Goal: Transaction & Acquisition: Purchase product/service

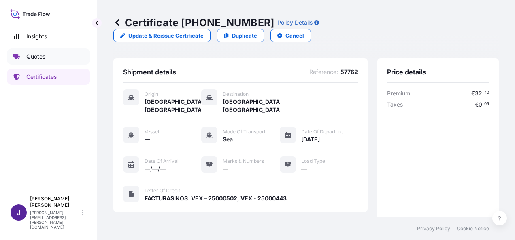
scroll to position [200, 0]
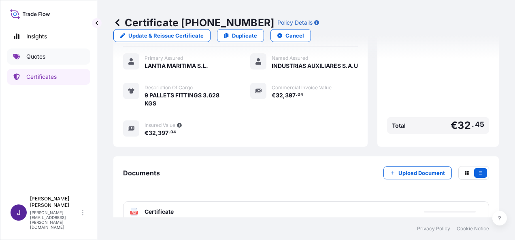
click at [30, 56] on p "Quotes" at bounding box center [35, 57] width 19 height 8
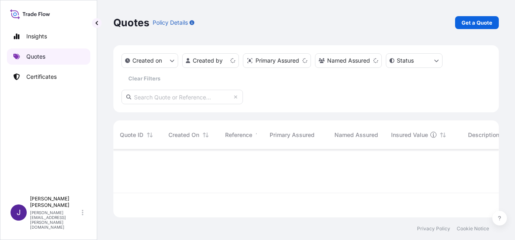
scroll to position [66, 379]
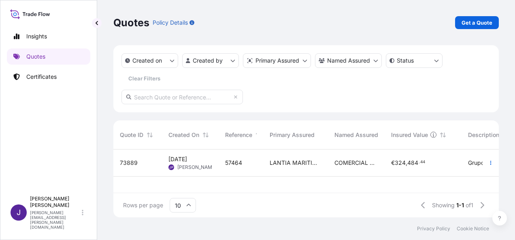
click at [358, 165] on span "COMERCIAL DE ELECTRONICA Y SEGURIDAD, S.L" at bounding box center [356, 163] width 44 height 8
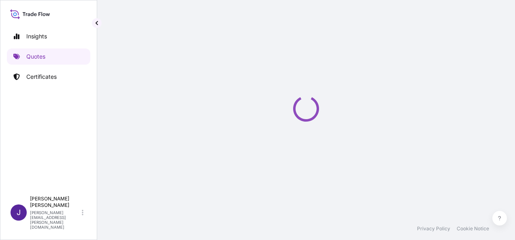
select select "Sea"
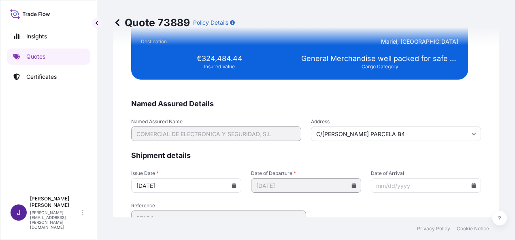
scroll to position [1652, 0]
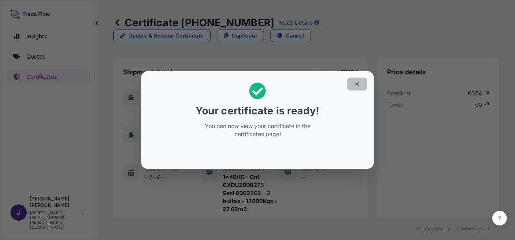
click at [358, 85] on icon "button" at bounding box center [356, 84] width 7 height 7
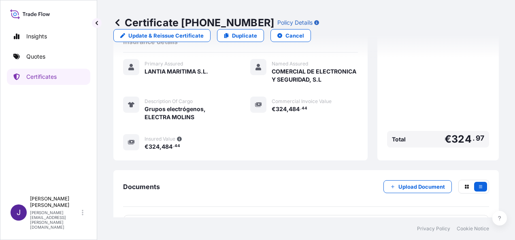
scroll to position [257, 0]
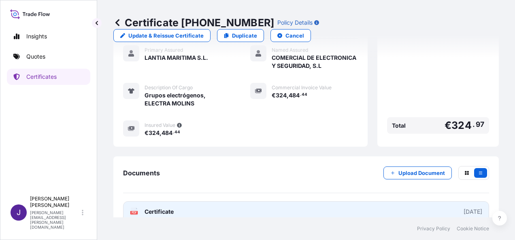
click at [282, 202] on link "PDF Certificate [DATE]" at bounding box center [306, 212] width 366 height 21
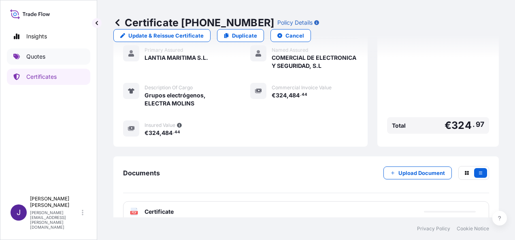
click at [46, 57] on link "Quotes" at bounding box center [48, 57] width 83 height 16
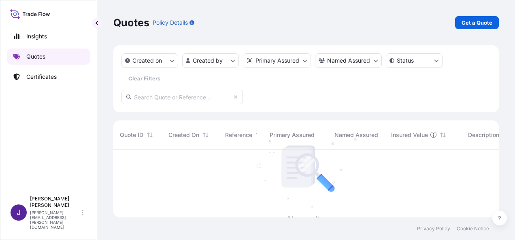
scroll to position [91, 379]
click at [473, 23] on p "Get a Quote" at bounding box center [476, 23] width 31 height 8
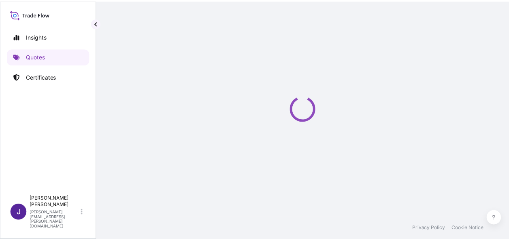
scroll to position [13, 0]
select select "Sea"
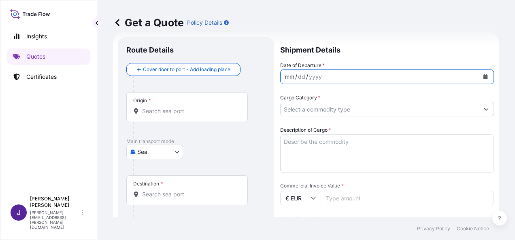
click at [349, 78] on div "mm / dd / yyyy" at bounding box center [379, 77] width 198 height 15
click at [483, 78] on button "Calendar" at bounding box center [485, 76] width 13 height 13
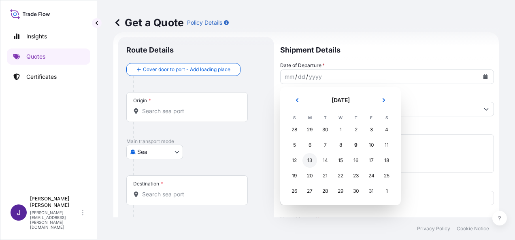
click at [310, 163] on div "13" at bounding box center [309, 160] width 15 height 15
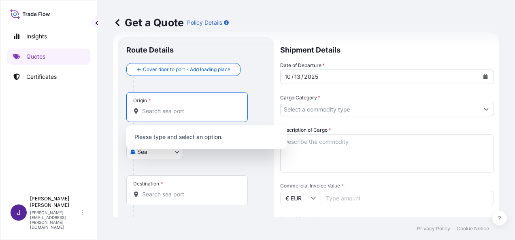
click at [200, 113] on input "Origin *" at bounding box center [189, 111] width 95 height 8
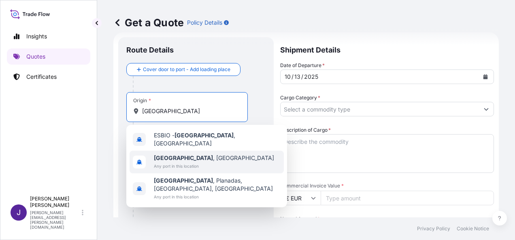
click at [197, 158] on span "[GEOGRAPHIC_DATA] , [GEOGRAPHIC_DATA]" at bounding box center [214, 158] width 120 height 8
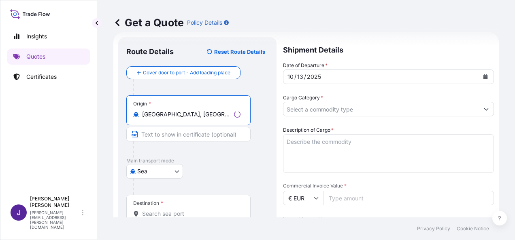
type input "[GEOGRAPHIC_DATA], [GEOGRAPHIC_DATA]"
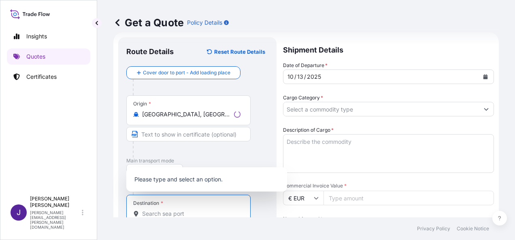
click at [172, 213] on input "Destination *" at bounding box center [191, 214] width 98 height 8
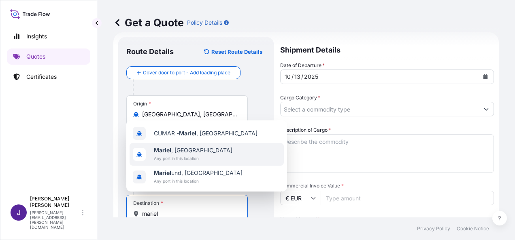
click at [167, 155] on span "Any port in this location" at bounding box center [193, 159] width 78 height 8
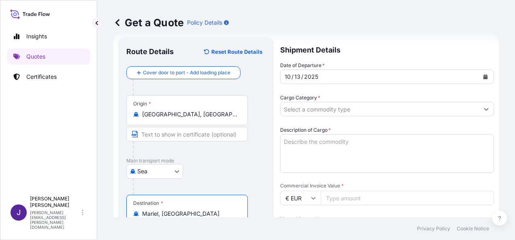
type input "Mariel, [GEOGRAPHIC_DATA]"
click at [337, 112] on input "Cargo Category *" at bounding box center [379, 109] width 198 height 15
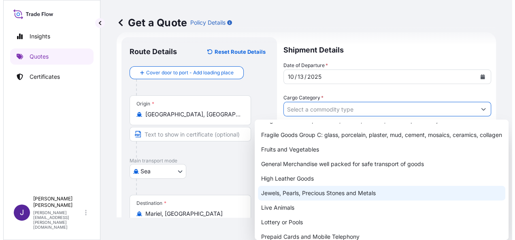
scroll to position [81, 0]
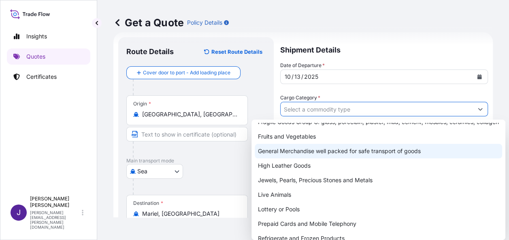
click at [303, 157] on div "General Merchandise well packed for safe transport of goods" at bounding box center [378, 151] width 247 height 15
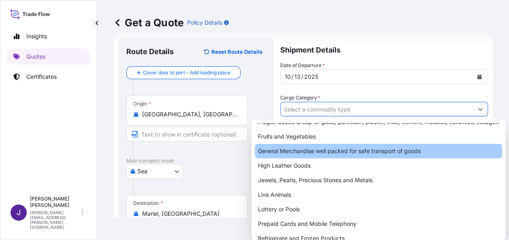
type input "General Merchandise well packed for safe transport of goods"
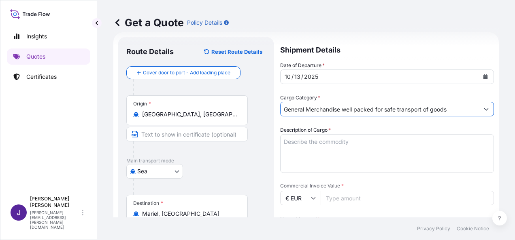
click at [316, 146] on textarea "Description of Cargo *" at bounding box center [387, 153] width 214 height 39
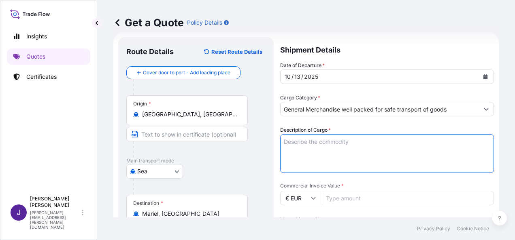
click at [338, 143] on textarea "Description of Cargo *" at bounding box center [387, 153] width 214 height 39
paste textarea "PLANTA EMERGENCIA MLA"
click at [344, 161] on textarea "PLANTA EMERGENCIA MLA" at bounding box center [387, 153] width 214 height 39
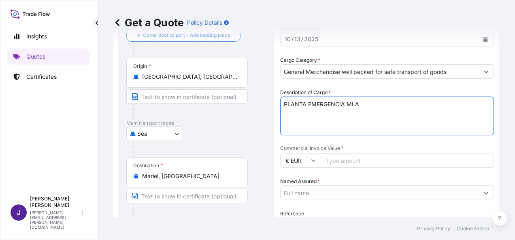
scroll to position [53, 0]
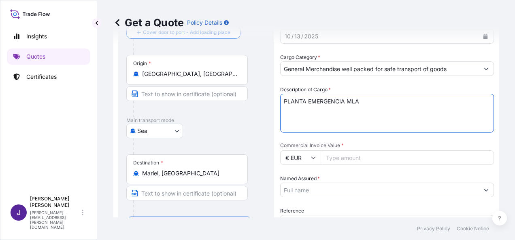
type textarea "PLANTA EMERGENCIA MLA"
click at [331, 190] on input "Named Assured *" at bounding box center [376, 190] width 192 height 15
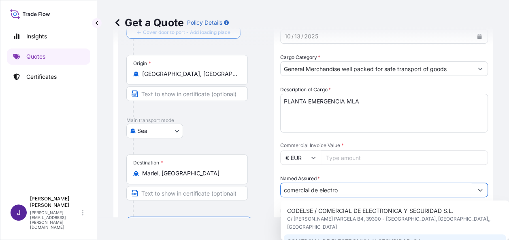
click at [509, 236] on html "2 options available. Insights Quotes Certificates J [PERSON_NAME] [PERSON_NAME]…" at bounding box center [254, 120] width 509 height 240
click at [348, 238] on span "COMERCIAL DE ELECTRONICA Y SEGURIDAD, S.L" at bounding box center [354, 242] width 135 height 8
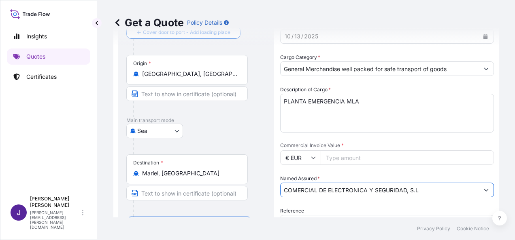
type input "COMERCIAL DE ELECTRONICA Y SEGURIDAD, S.L"
click at [347, 155] on input "Commercial Invoice Value *" at bounding box center [406, 158] width 173 height 15
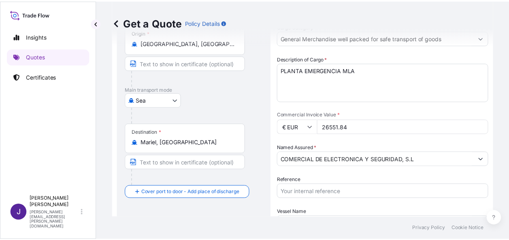
scroll to position [134, 0]
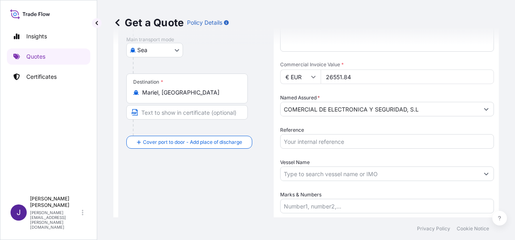
type input "26551.84"
click at [312, 142] on input "Reference" at bounding box center [387, 141] width 214 height 15
type input "57966"
click at [313, 176] on input "Vessel Name" at bounding box center [379, 174] width 198 height 15
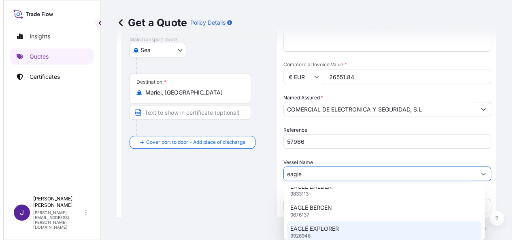
scroll to position [70, 0]
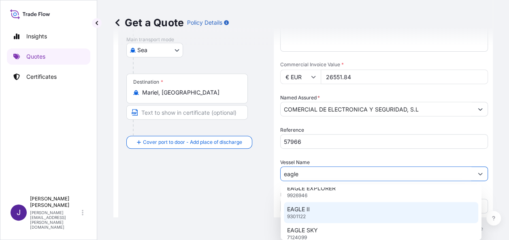
click at [320, 210] on div "EAGLE II 9301122" at bounding box center [381, 212] width 194 height 21
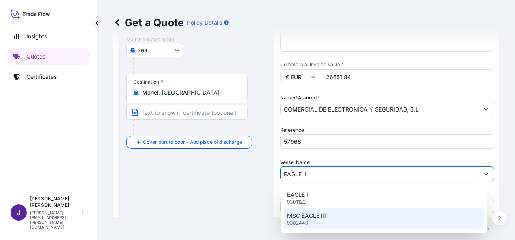
scroll to position [0, 0]
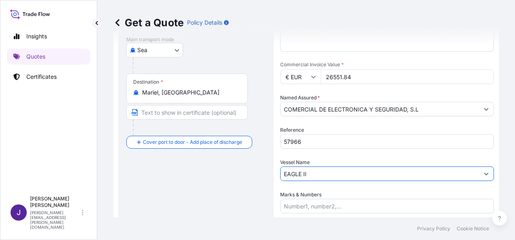
type input "EAGLE II"
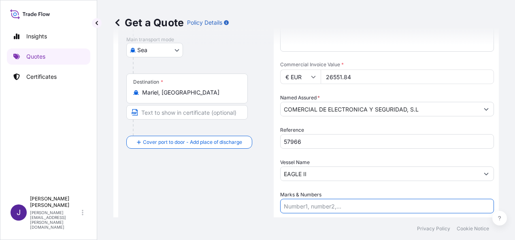
click at [321, 202] on input "Marks & Numbers" at bounding box center [387, 206] width 214 height 15
paste input "1x20std - Cnt NIRU5236308 - Seal 0052297 - 4 pallet - 677Kgs - 8,6018m2"
type input "1x20std - Cnt NIRU5236308 - Seal 0052297 - 4 pallet - 677Kgs - 8,6018m2"
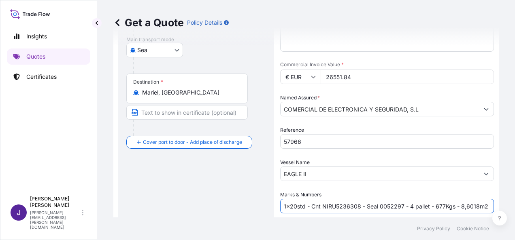
click at [221, 195] on div "Route Details Reset Route Details Cover door to port - Add loading place Place …" at bounding box center [195, 95] width 139 height 342
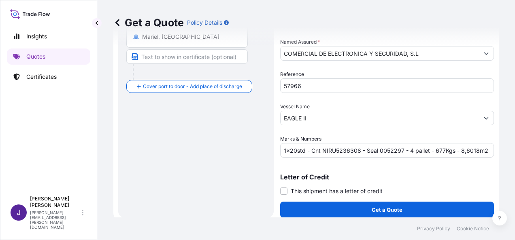
scroll to position [195, 0]
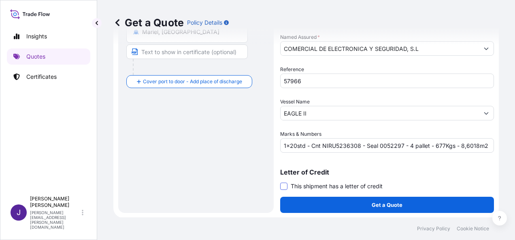
click at [284, 184] on span at bounding box center [283, 186] width 7 height 7
click at [280, 182] on input "This shipment has a letter of credit" at bounding box center [280, 182] width 0 height 0
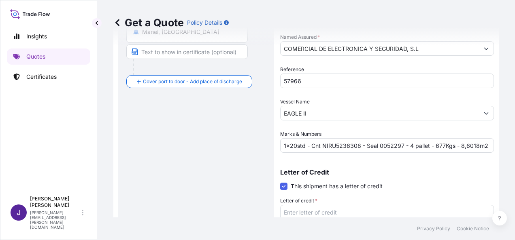
click at [312, 212] on textarea "Letter of credit *" at bounding box center [387, 224] width 214 height 39
paste textarea "MIRAMAR S.A. [GEOGRAPHIC_DATA], 1ER PISO [GEOGRAPHIC_DATA] E/76 Y 80"
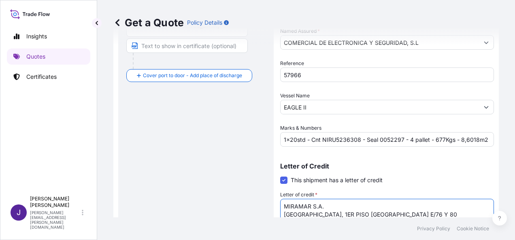
type textarea "MIRAMAR S.A. [GEOGRAPHIC_DATA], 1ER PISO [GEOGRAPHIC_DATA] E/76 Y 80"
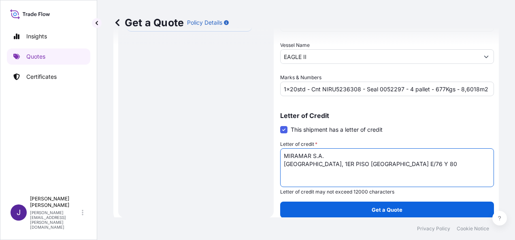
scroll to position [257, 0]
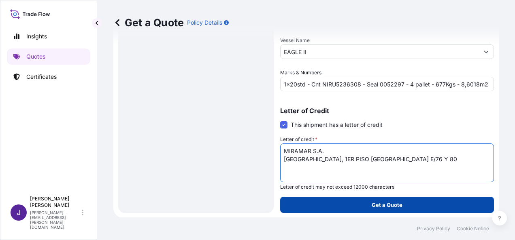
click at [346, 203] on button "Get a Quote" at bounding box center [387, 205] width 214 height 16
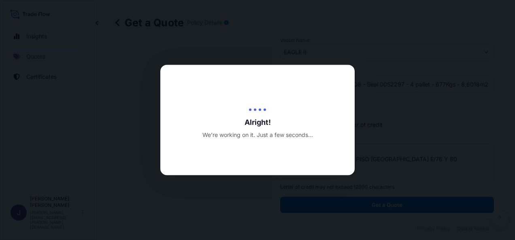
select select "Sea"
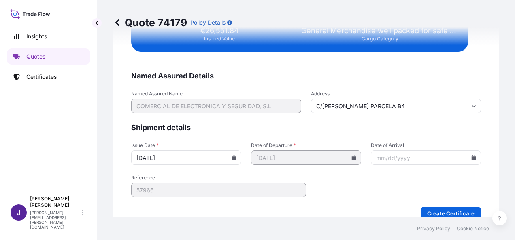
scroll to position [1652, 0]
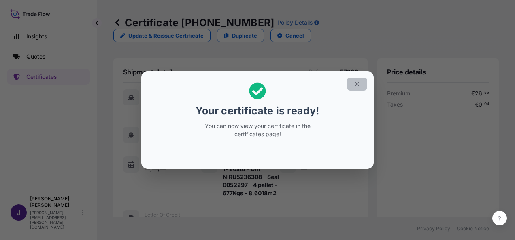
click at [358, 84] on icon "button" at bounding box center [356, 84] width 7 height 7
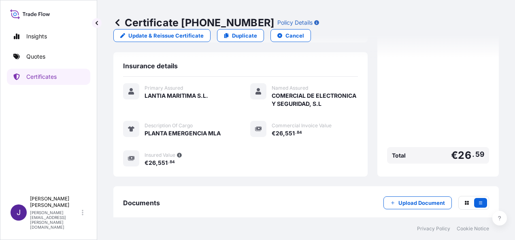
scroll to position [240, 0]
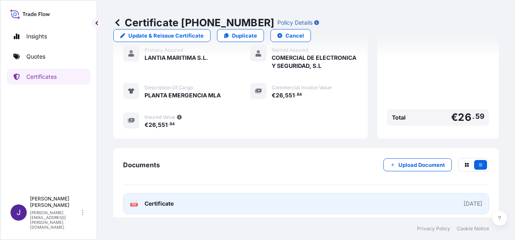
click at [230, 199] on link "PDF Certificate [DATE]" at bounding box center [306, 203] width 366 height 21
